Goal: Task Accomplishment & Management: Use online tool/utility

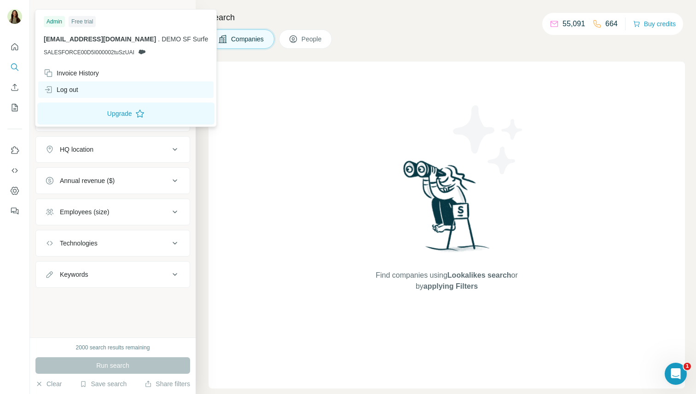
click at [74, 92] on div "Log out" at bounding box center [61, 89] width 35 height 9
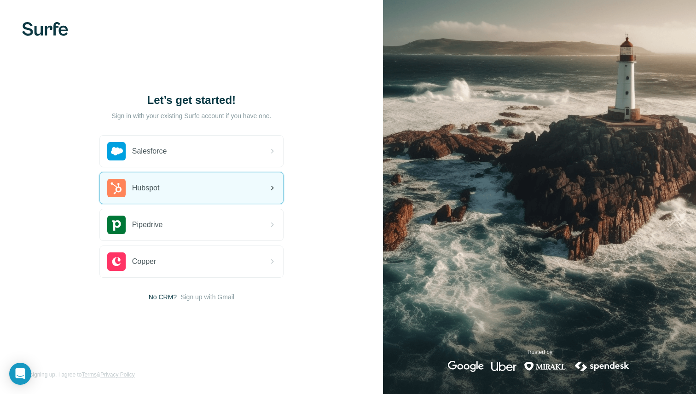
click at [175, 184] on div "Hubspot" at bounding box center [191, 188] width 183 height 31
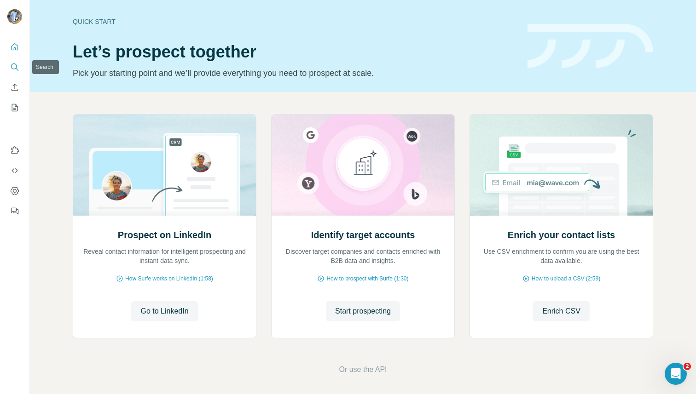
click at [14, 71] on icon "Search" at bounding box center [14, 67] width 9 height 9
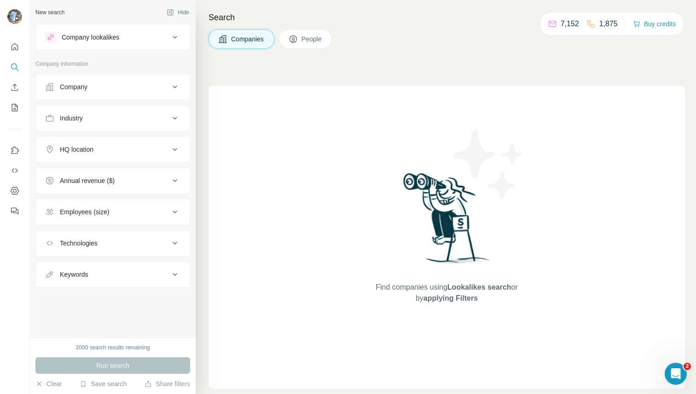
click at [314, 37] on span "People" at bounding box center [311, 39] width 21 height 9
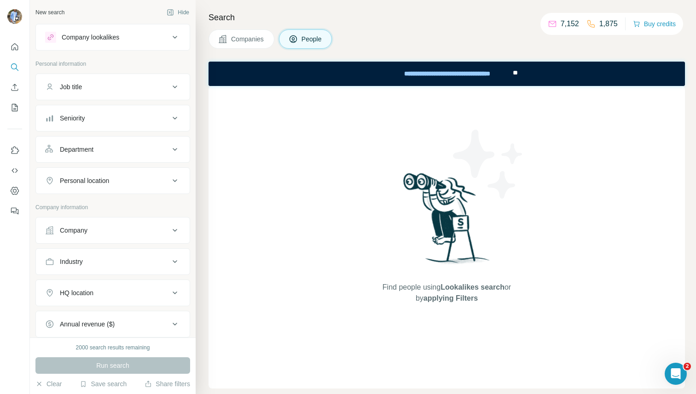
click at [104, 120] on div "Seniority" at bounding box center [107, 118] width 124 height 9
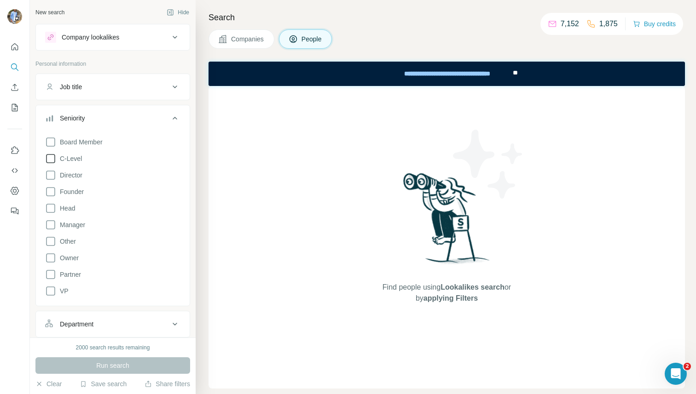
click at [72, 161] on span "C-Level" at bounding box center [69, 158] width 26 height 9
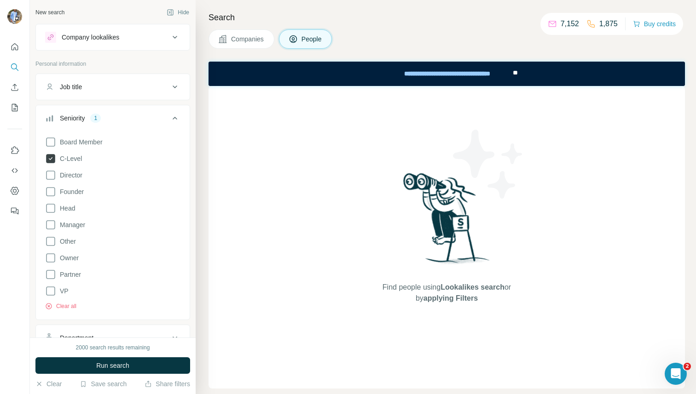
click at [72, 161] on span "C-Level" at bounding box center [69, 158] width 26 height 9
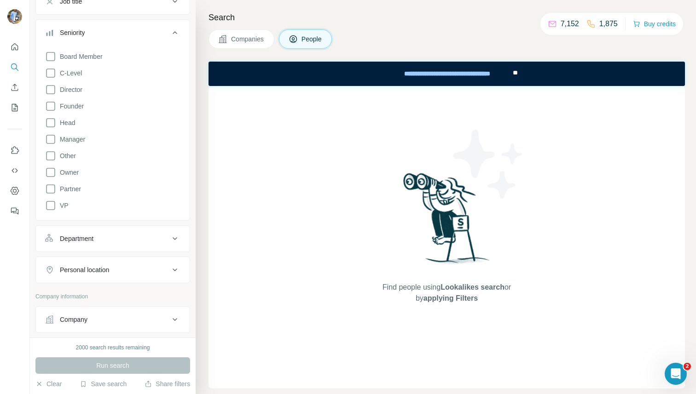
scroll to position [125, 0]
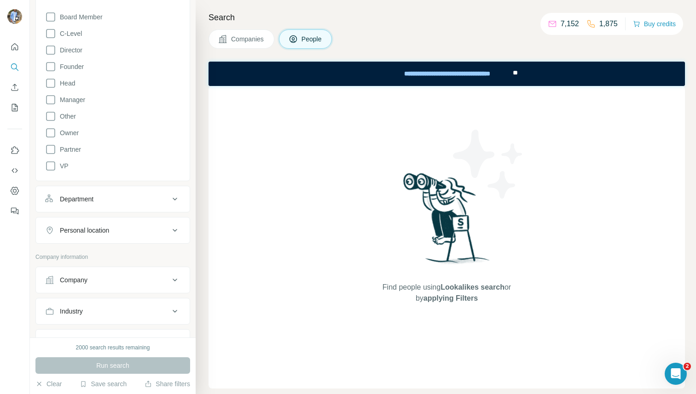
click at [89, 276] on div "Company" at bounding box center [107, 280] width 124 height 9
click at [80, 323] on input "text" at bounding box center [112, 320] width 135 height 17
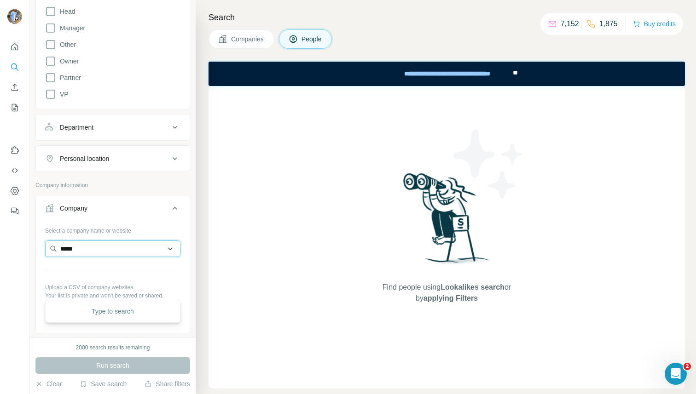
scroll to position [225, 0]
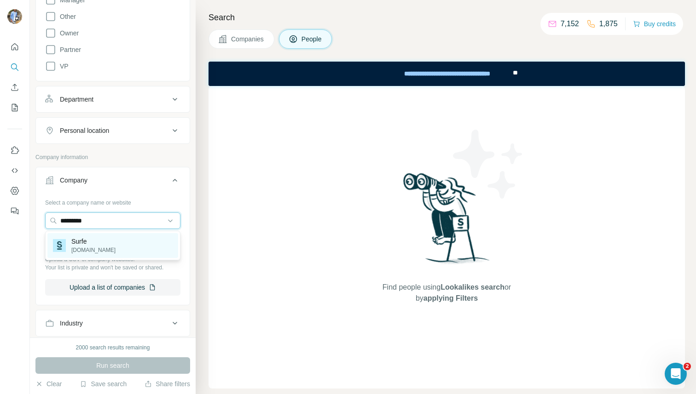
type input "*********"
click at [122, 243] on div "Surfe surfe.com" at bounding box center [112, 245] width 131 height 25
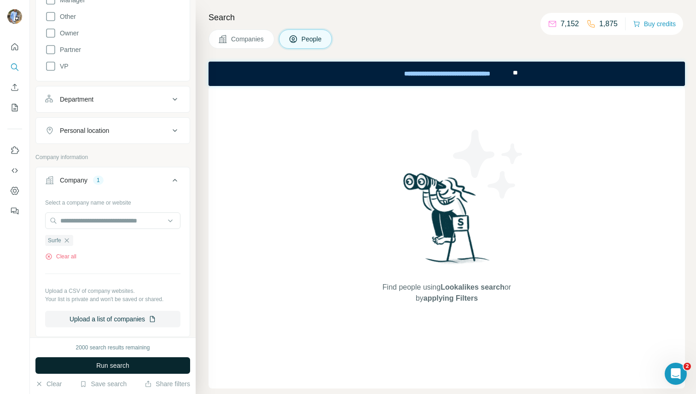
click at [118, 371] on button "Run search" at bounding box center [112, 365] width 155 height 17
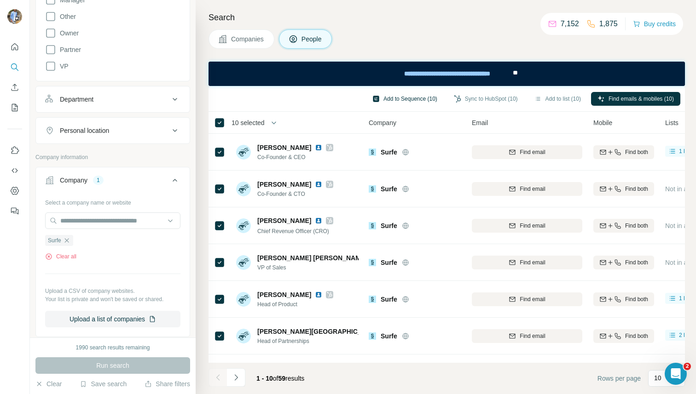
click at [402, 101] on button "Add to Sequence (10)" at bounding box center [405, 99] width 78 height 14
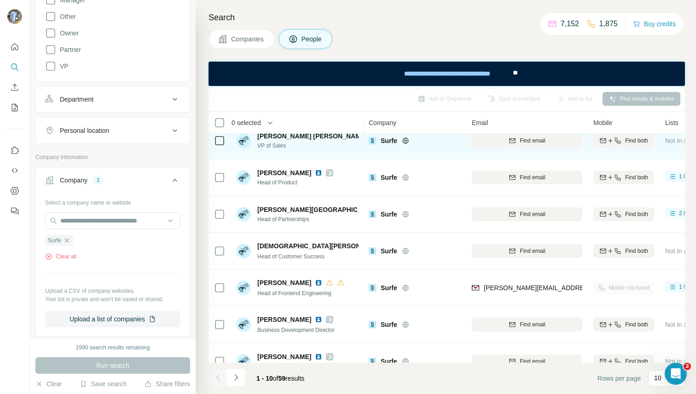
scroll to position [139, 0]
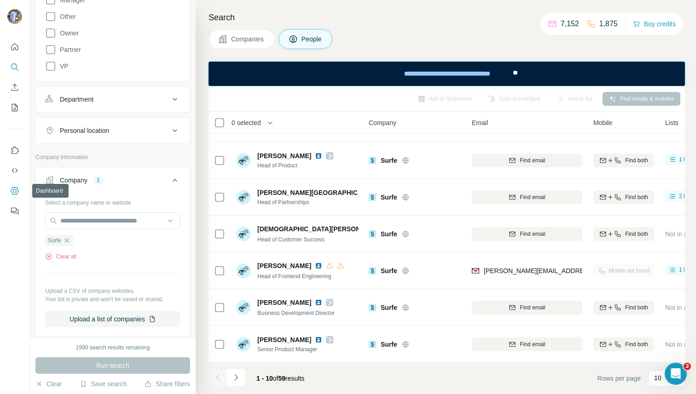
click at [14, 191] on icon "Dashboard" at bounding box center [14, 190] width 9 height 9
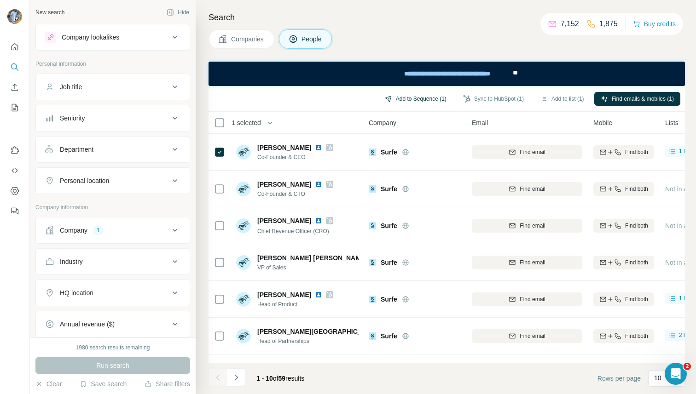
click at [415, 94] on button "Add to Sequence (1)" at bounding box center [415, 99] width 75 height 14
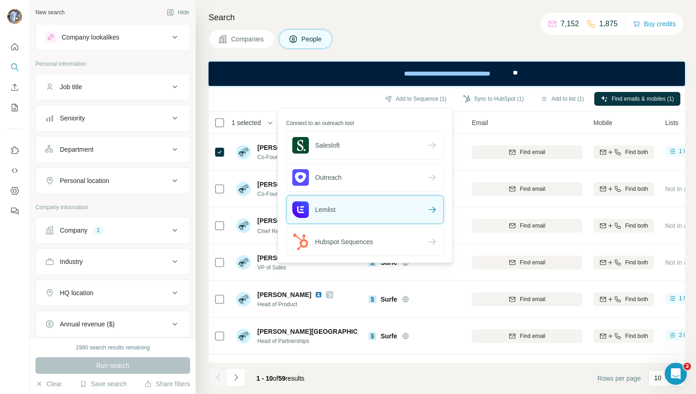
click at [371, 208] on div "Lemlist" at bounding box center [365, 210] width 156 height 28
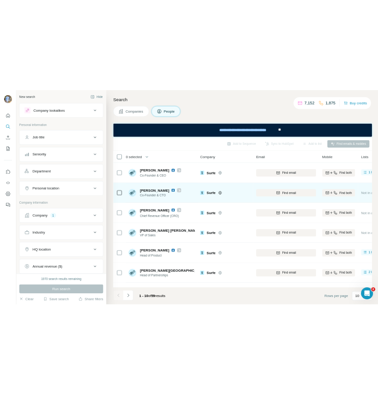
scroll to position [139, 0]
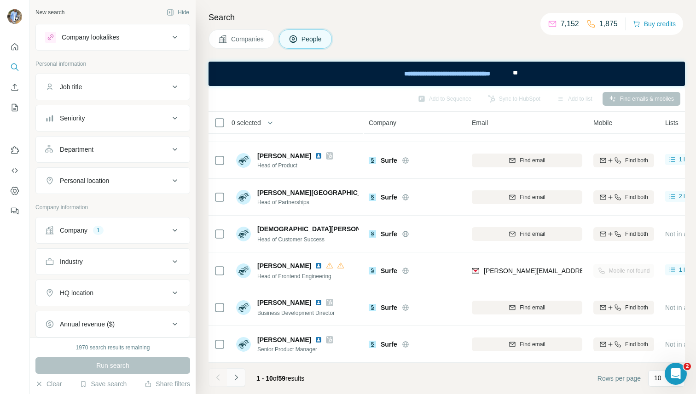
click at [238, 378] on icon "Navigate to next page" at bounding box center [235, 377] width 9 height 9
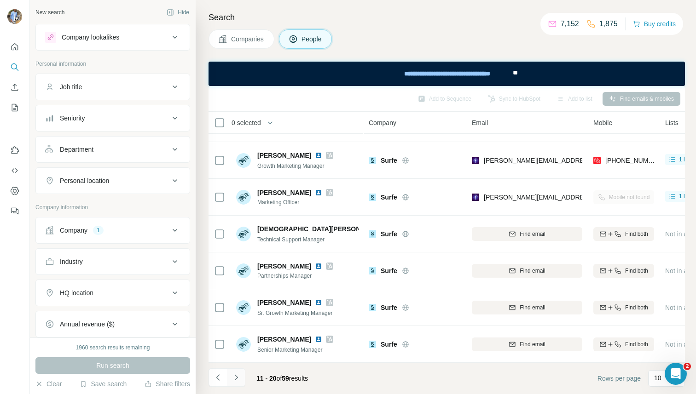
click at [237, 380] on icon "Navigate to next page" at bounding box center [235, 377] width 9 height 9
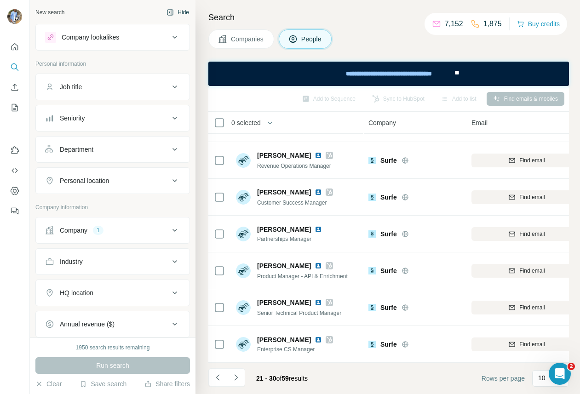
click at [177, 9] on button "Hide" at bounding box center [177, 13] width 35 height 14
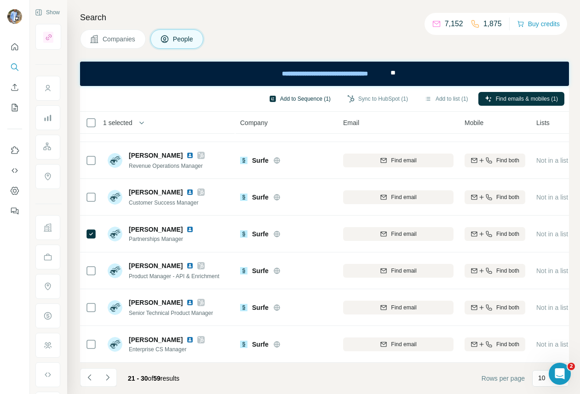
click at [289, 98] on button "Add to Sequence (1)" at bounding box center [300, 99] width 75 height 14
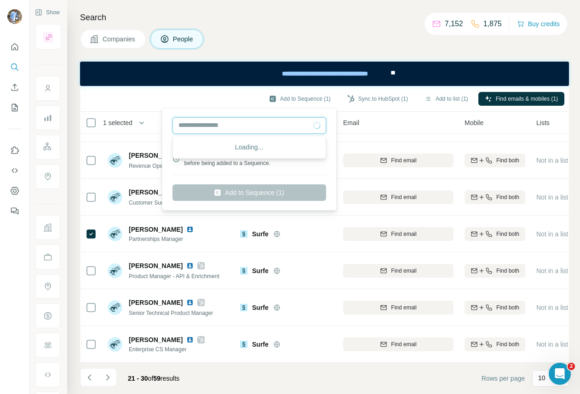
click at [243, 121] on input "text" at bounding box center [250, 125] width 154 height 17
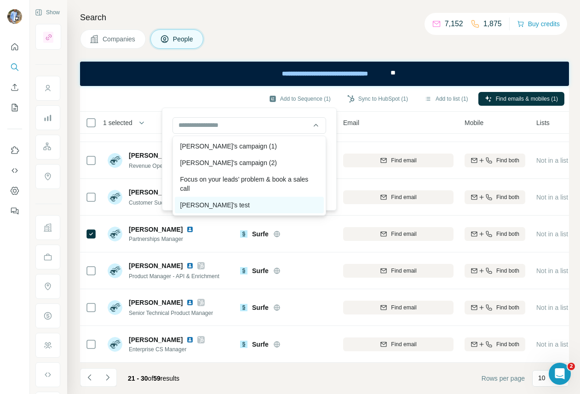
click at [229, 205] on div "Laura's test" at bounding box center [249, 205] width 149 height 17
type input "**********"
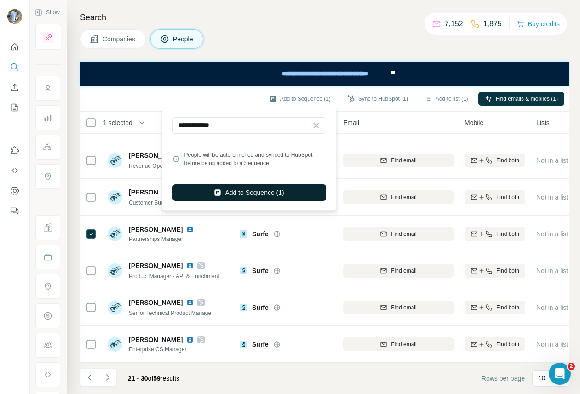
click at [246, 192] on button "Add to Sequence (1)" at bounding box center [250, 192] width 154 height 17
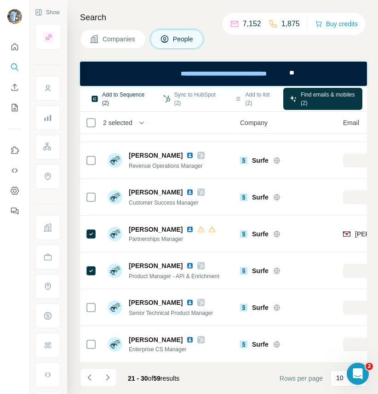
click at [118, 102] on button "Add to Sequence (2)" at bounding box center [119, 99] width 69 height 22
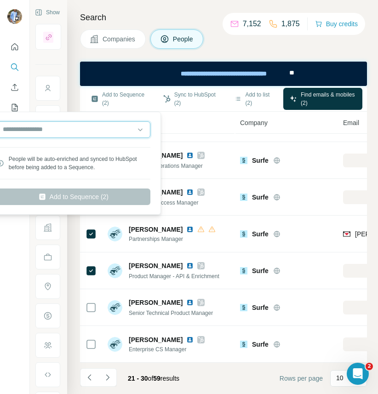
click at [97, 132] on input "text" at bounding box center [74, 129] width 154 height 17
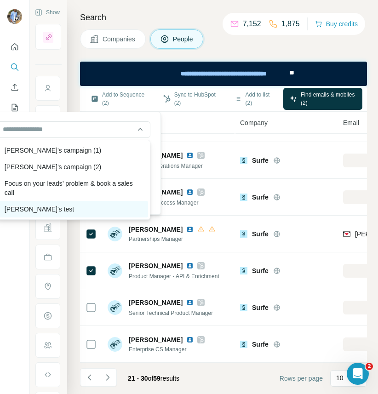
click at [56, 208] on div "Laura's test" at bounding box center [73, 209] width 149 height 17
type input "**********"
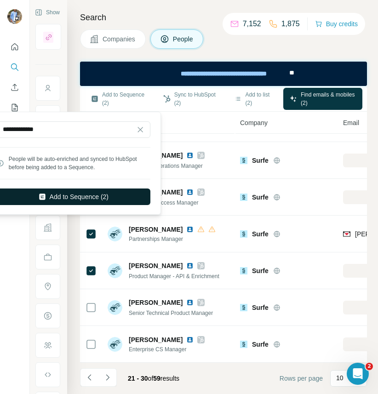
click at [93, 195] on button "Add to Sequence (2)" at bounding box center [74, 197] width 154 height 17
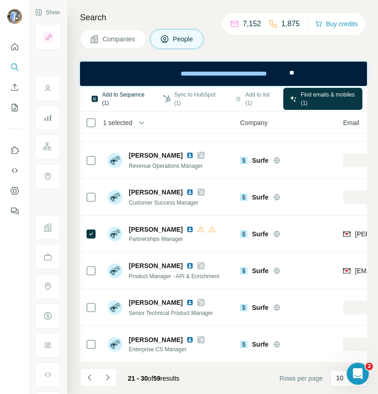
click at [106, 101] on button "Add to Sequence (1)" at bounding box center [119, 99] width 69 height 22
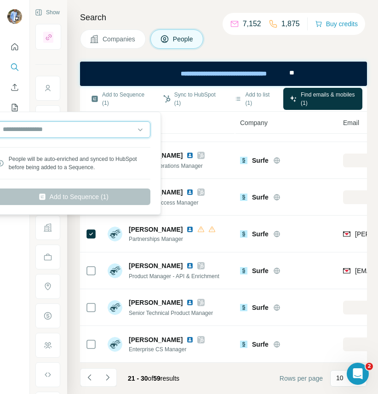
click at [72, 125] on input "text" at bounding box center [74, 129] width 154 height 17
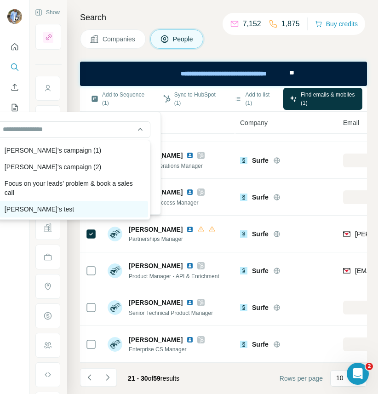
click at [34, 208] on div "Laura's test" at bounding box center [73, 209] width 149 height 17
type input "**********"
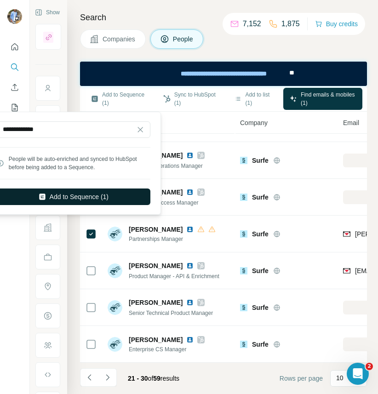
click at [76, 196] on button "Add to Sequence (1)" at bounding box center [74, 197] width 154 height 17
